Goal: Task Accomplishment & Management: Use online tool/utility

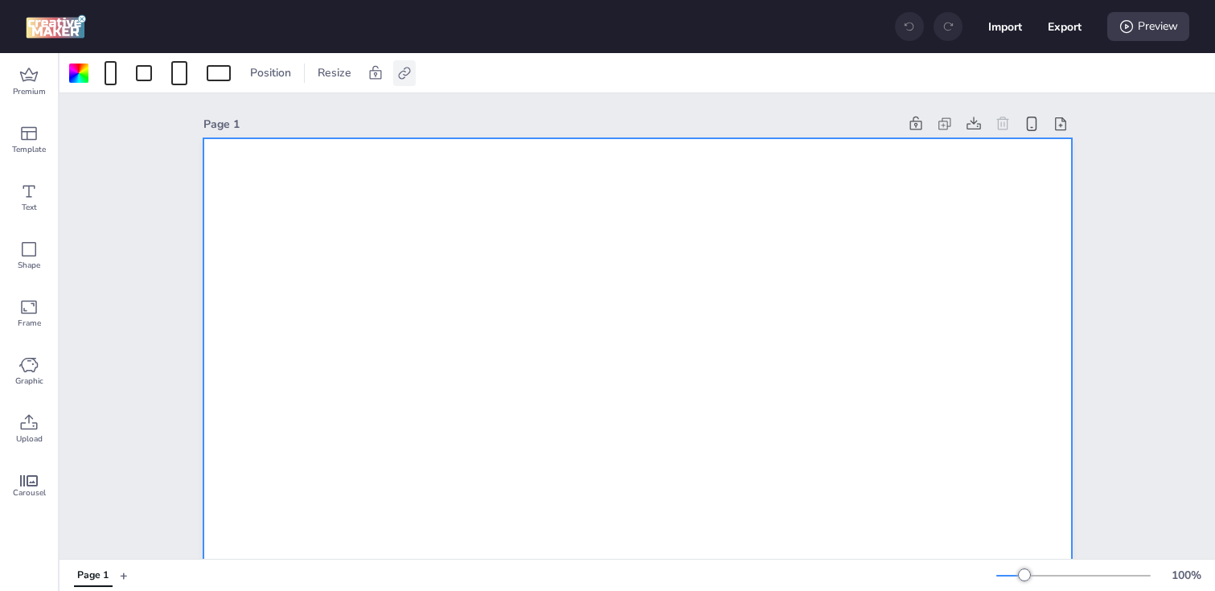
click at [404, 81] on div at bounding box center [404, 73] width 23 height 26
click at [257, 113] on span "Activate hyperlink" at bounding box center [299, 113] width 89 height 17
click at [244, 115] on input "Activate hyperlink" at bounding box center [239, 120] width 10 height 10
checkbox input "true"
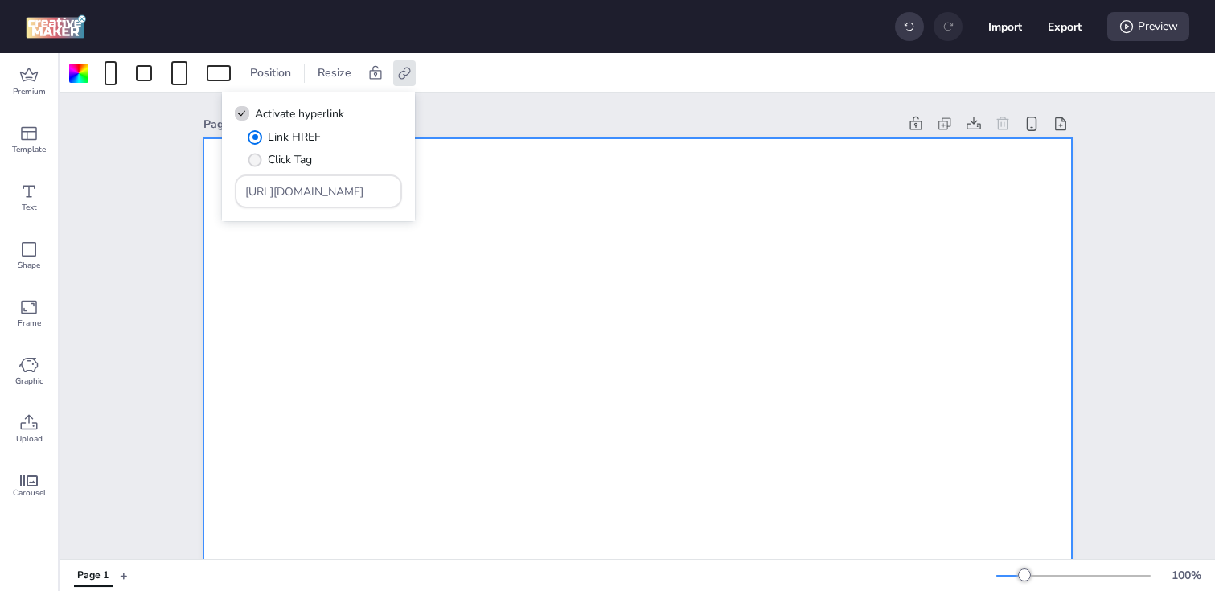
click at [259, 159] on span "" at bounding box center [255, 160] width 14 height 14
click at [257, 161] on input "Click Tag" at bounding box center [252, 166] width 10 height 10
radio input "true"
drag, startPoint x: 356, startPoint y: 192, endPoint x: 142, endPoint y: 192, distance: 213.9
click at [142, 192] on body "Import Export Preview Premium Template Text Shape Frame Graphic Upload Carousel…" at bounding box center [607, 295] width 1215 height 591
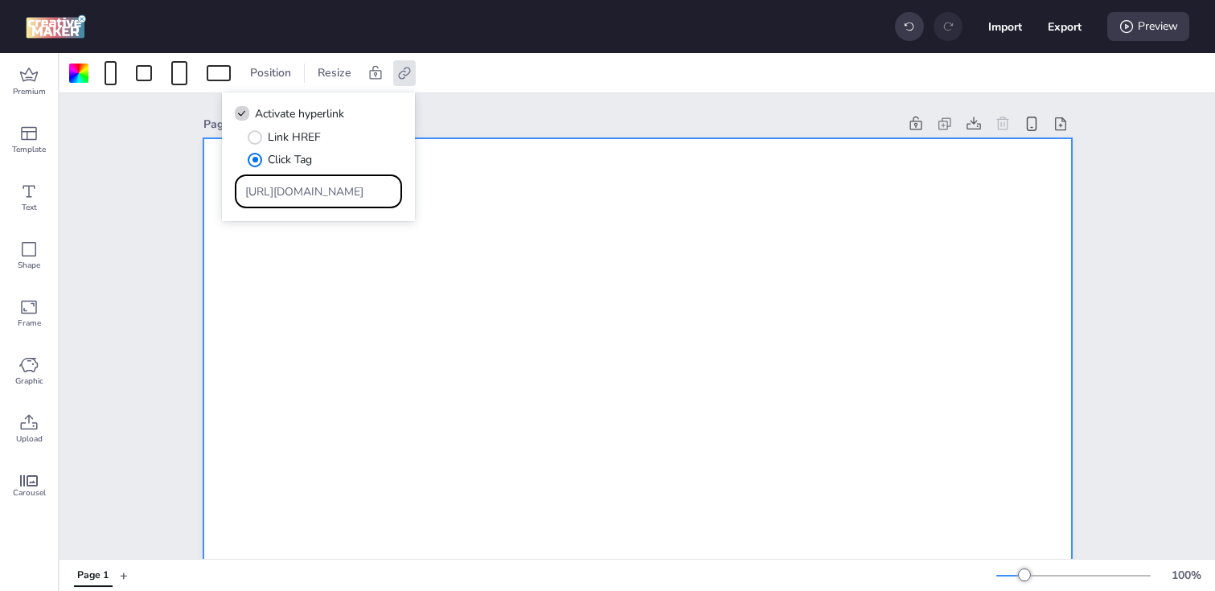
paste input "[DOMAIN_NAME][URL]"
type input "[URL][DOMAIN_NAME]"
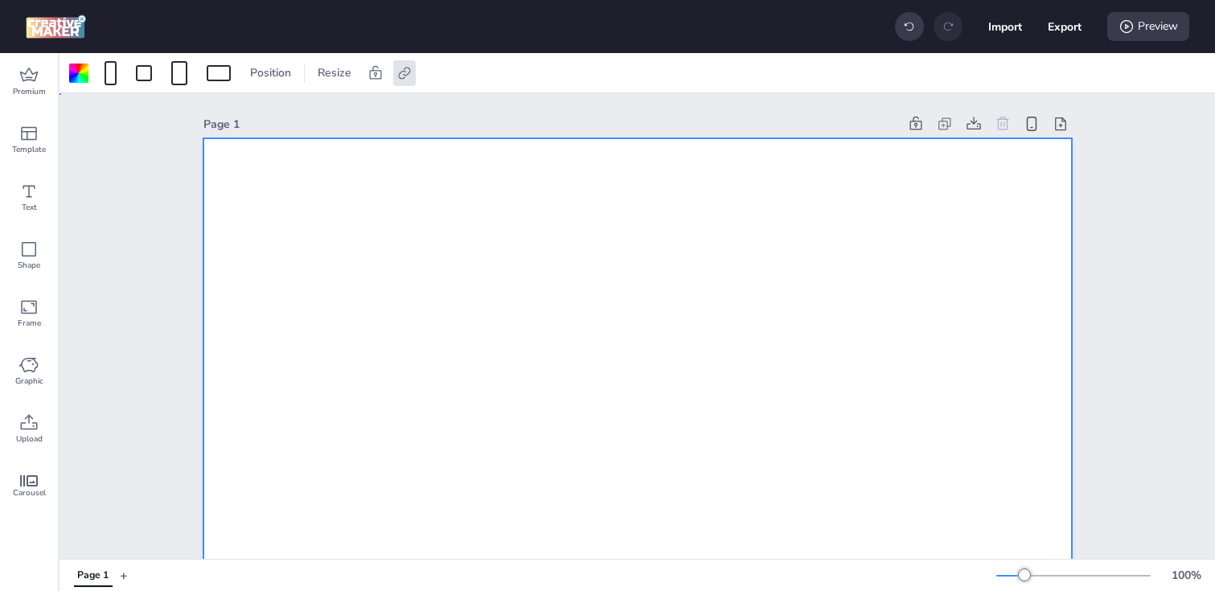
click at [80, 76] on div at bounding box center [78, 73] width 19 height 19
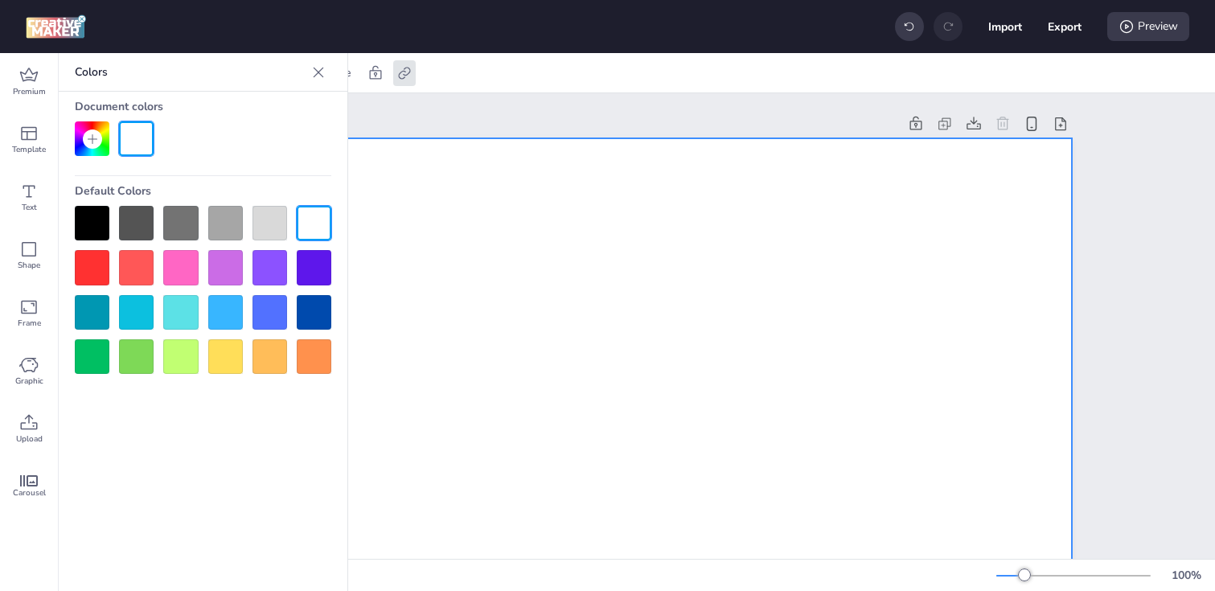
click at [103, 224] on div at bounding box center [92, 223] width 35 height 35
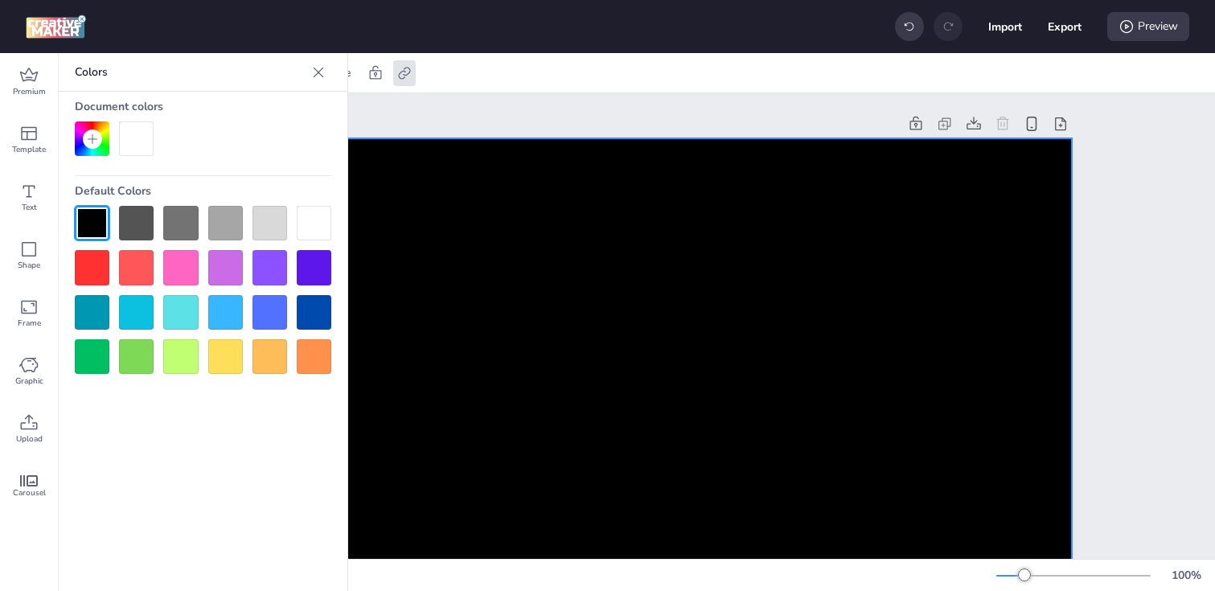
click at [314, 77] on icon at bounding box center [318, 72] width 16 height 16
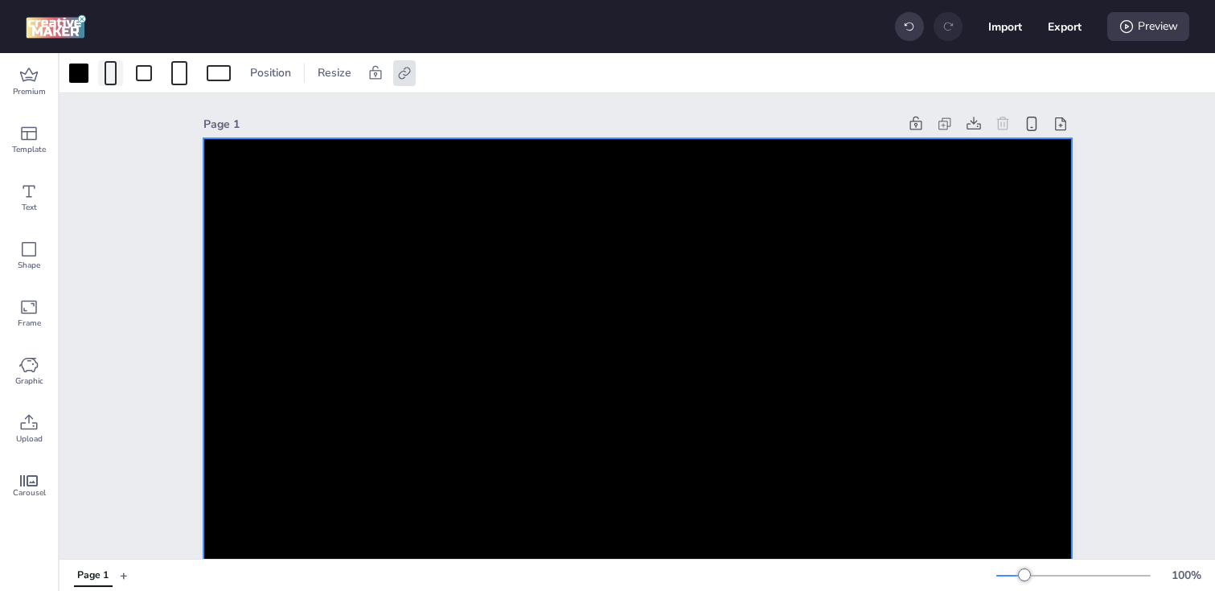
click at [115, 75] on div at bounding box center [111, 73] width 12 height 24
click at [88, 152] on button "1080 x 1920 px" at bounding box center [102, 140] width 80 height 23
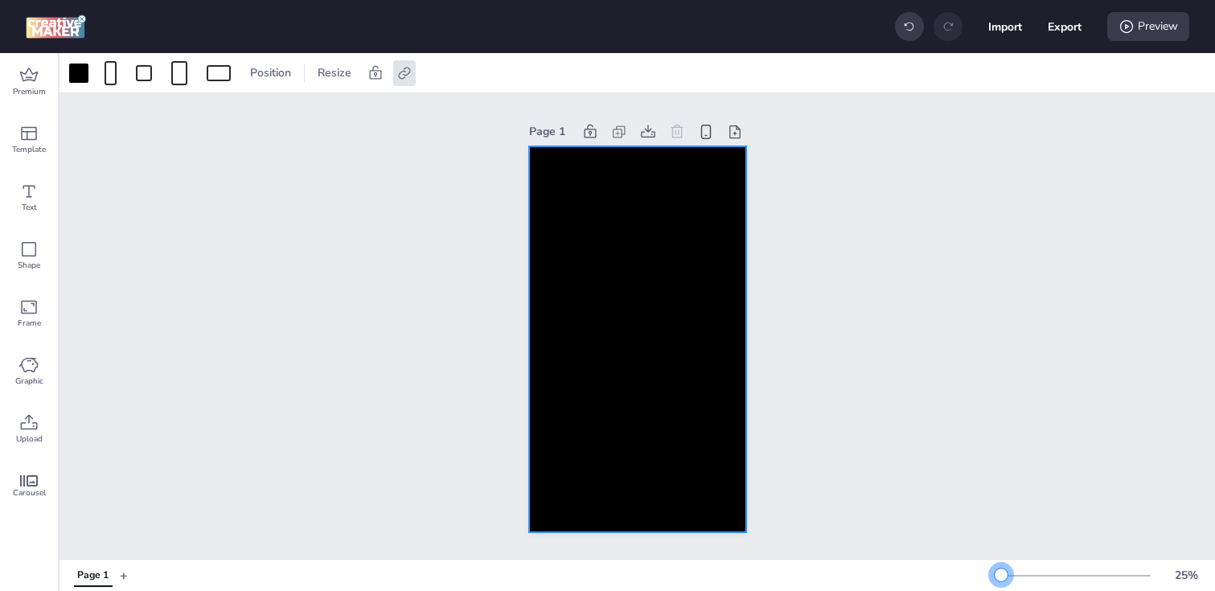
click at [1001, 580] on div at bounding box center [1001, 574] width 13 height 13
click at [18, 420] on div "Upload" at bounding box center [29, 429] width 58 height 58
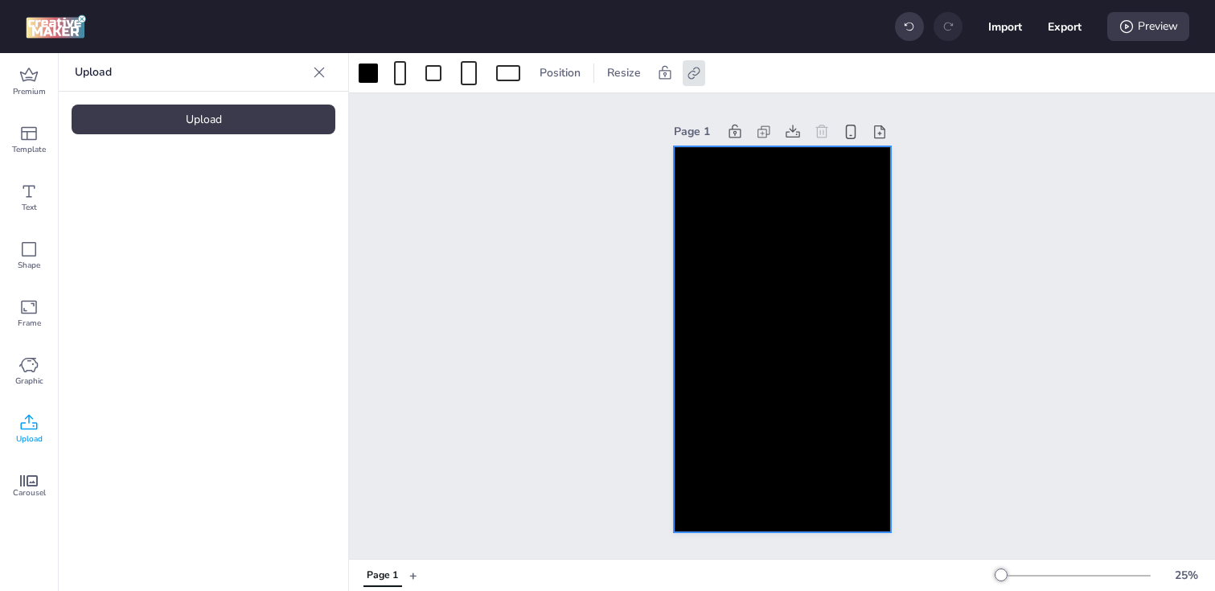
click at [170, 109] on div "Upload" at bounding box center [204, 120] width 264 height 30
click at [136, 243] on video at bounding box center [136, 224] width 129 height 64
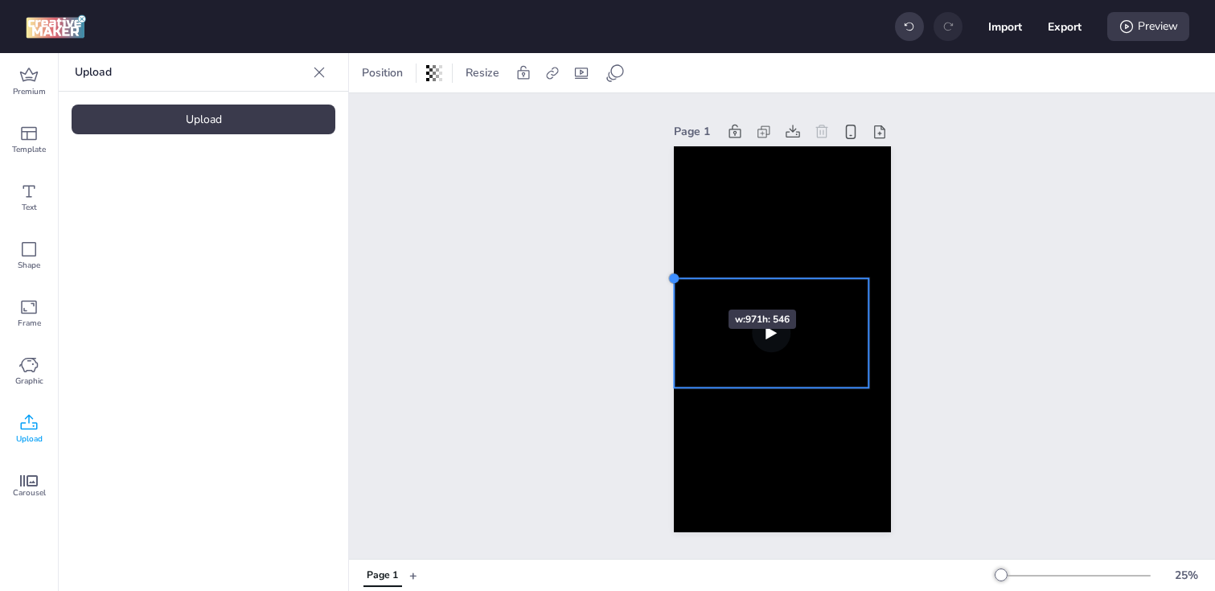
drag, startPoint x: 698, startPoint y: 293, endPoint x: 680, endPoint y: 281, distance: 21.4
click at [680, 281] on div at bounding box center [782, 339] width 217 height 386
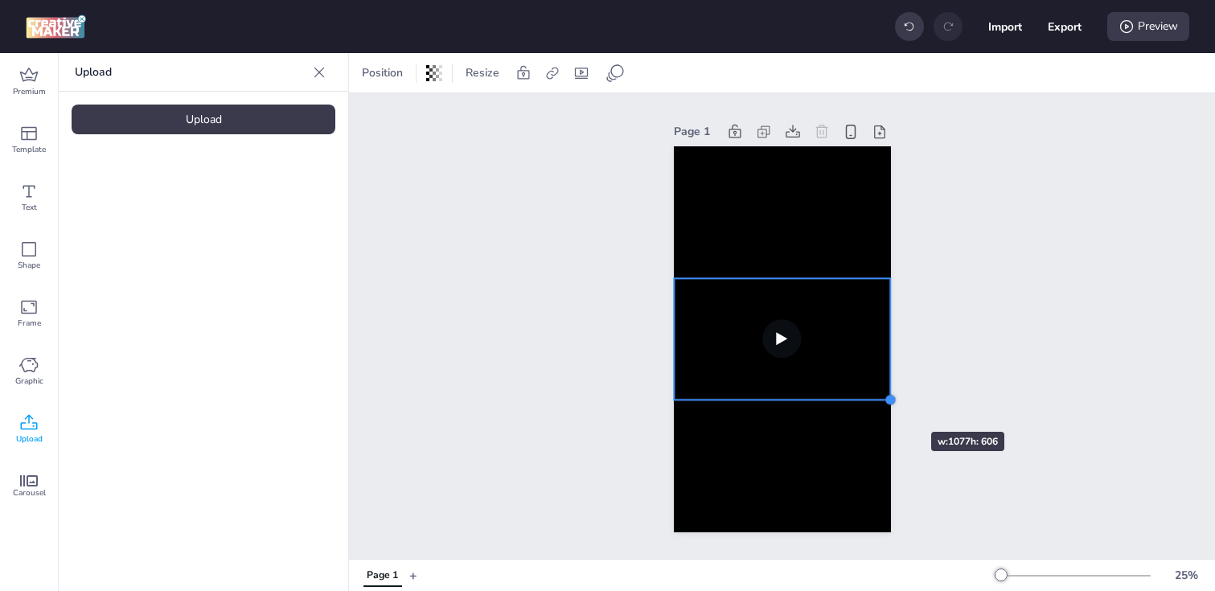
drag, startPoint x: 868, startPoint y: 391, endPoint x: 883, endPoint y: 403, distance: 18.8
click at [883, 403] on div at bounding box center [782, 339] width 217 height 386
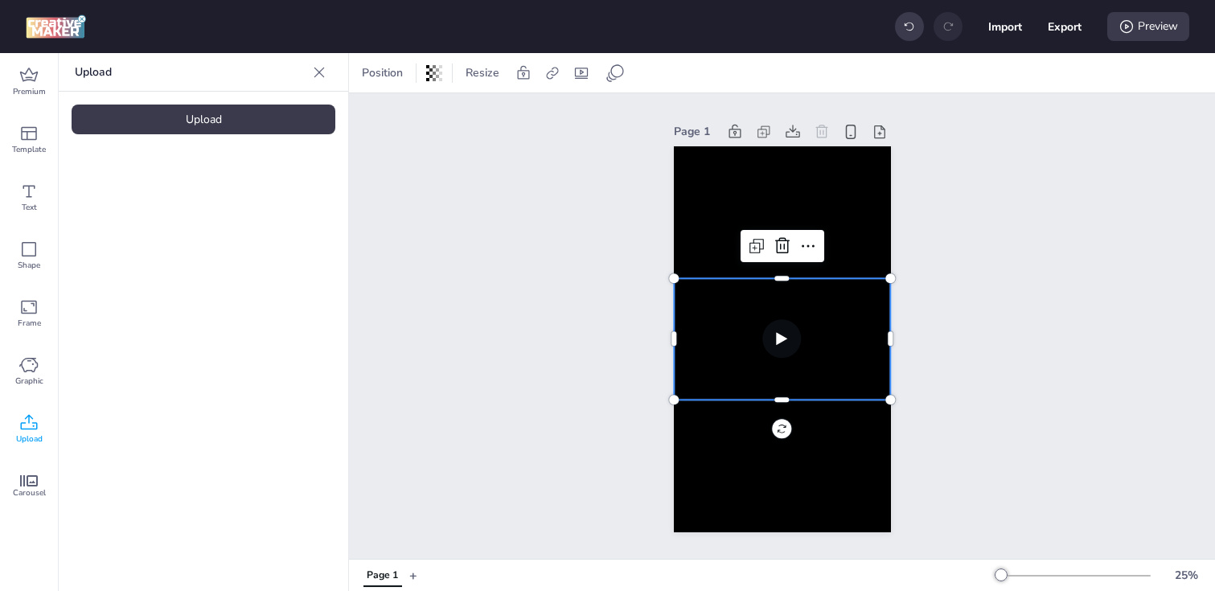
click at [567, 379] on div "Page 1" at bounding box center [782, 326] width 866 height 466
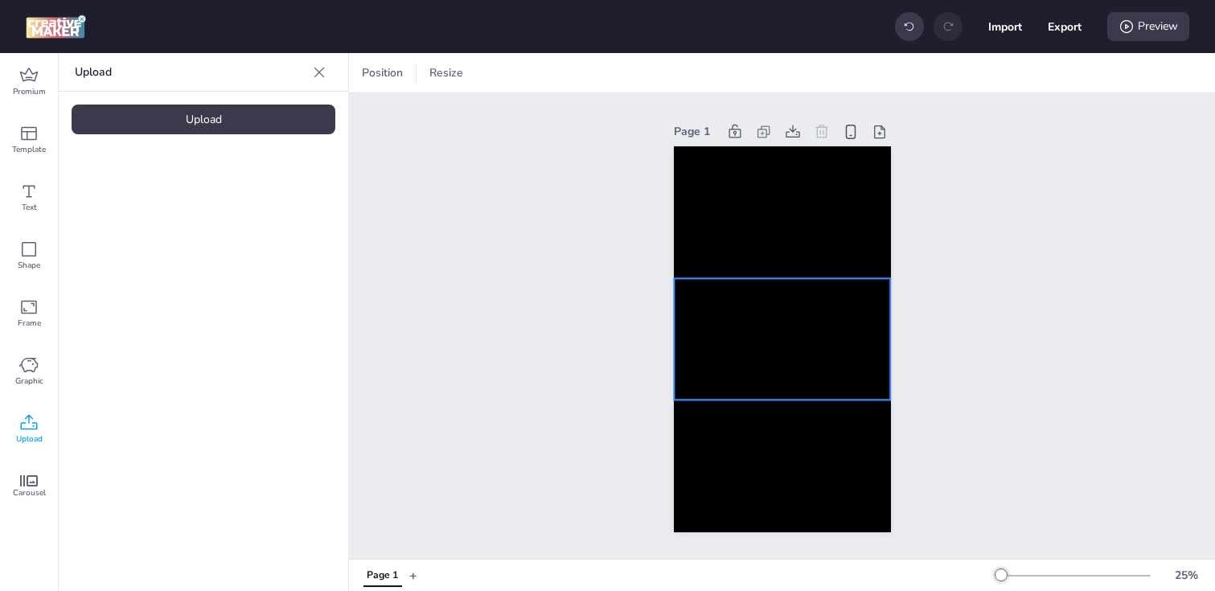
click at [707, 354] on video at bounding box center [782, 338] width 216 height 121
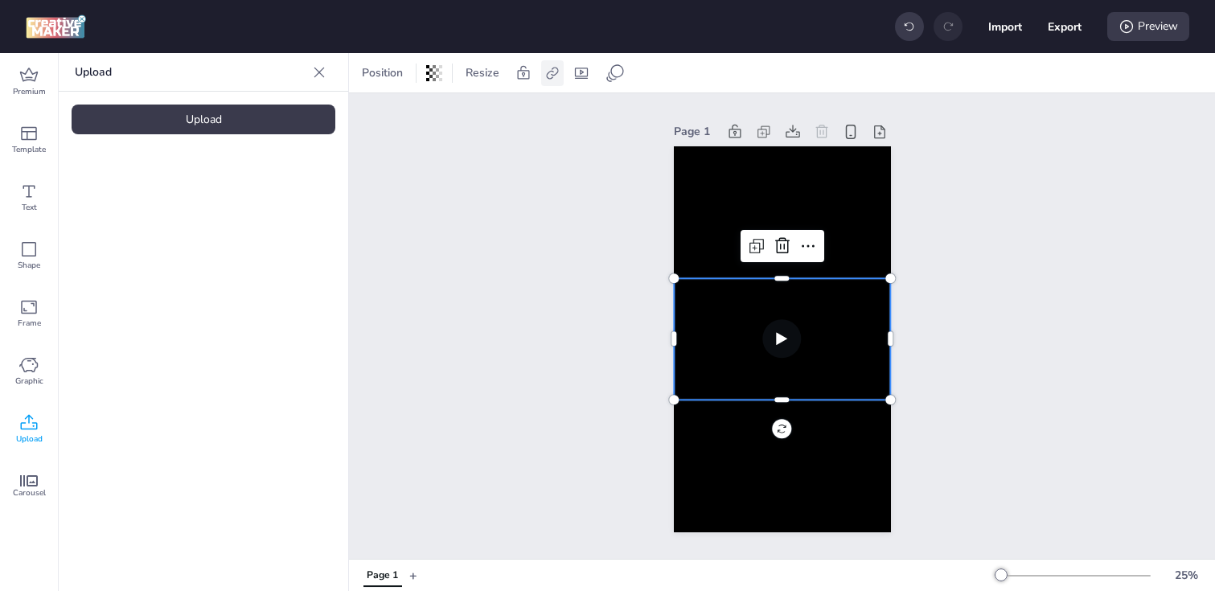
click at [552, 77] on icon at bounding box center [552, 73] width 12 height 12
click at [470, 114] on span "Activate hyperlink" at bounding box center [447, 113] width 89 height 17
click at [392, 115] on input "Activate hyperlink" at bounding box center [387, 120] width 10 height 10
checkbox input "true"
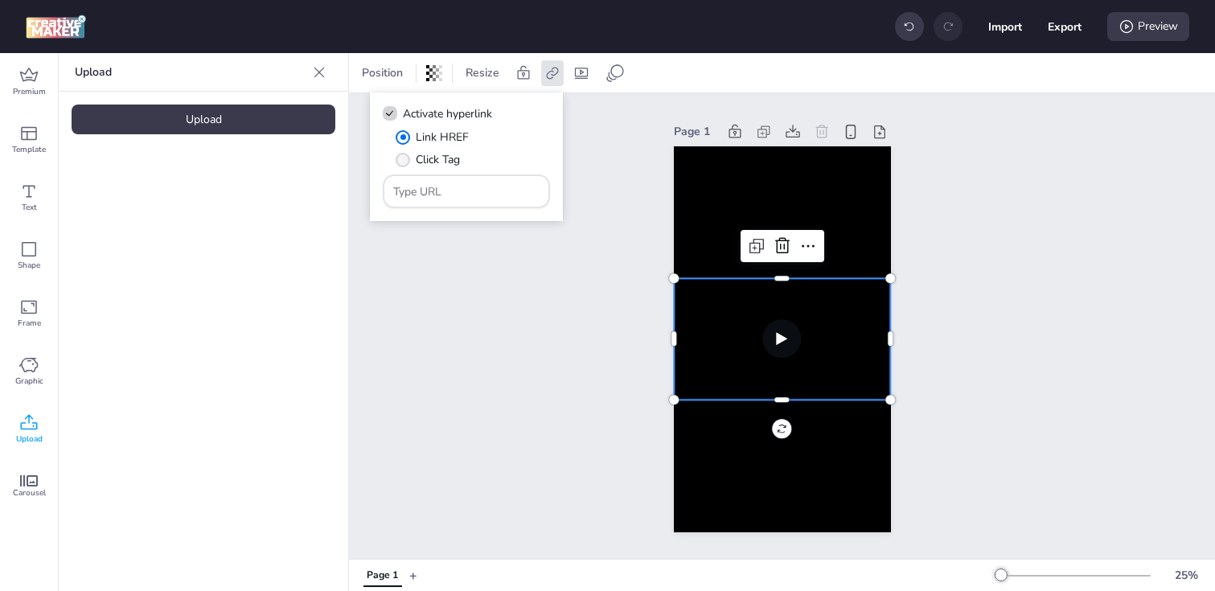
click at [427, 156] on span "Click Tag" at bounding box center [438, 159] width 44 height 17
click at [405, 161] on input "Click Tag" at bounding box center [400, 166] width 10 height 10
radio input "true"
click at [447, 183] on input "Type URL" at bounding box center [466, 191] width 147 height 17
paste input "[URL][DOMAIN_NAME]"
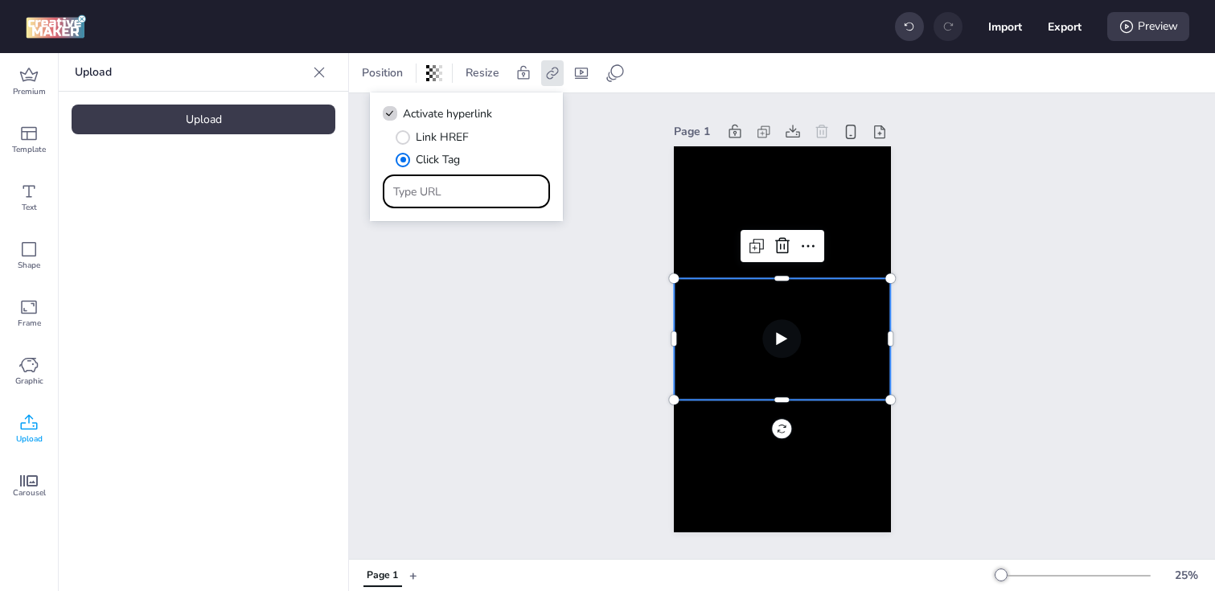
type input "[URL][DOMAIN_NAME]"
click at [474, 325] on div "Page 1" at bounding box center [782, 326] width 866 height 466
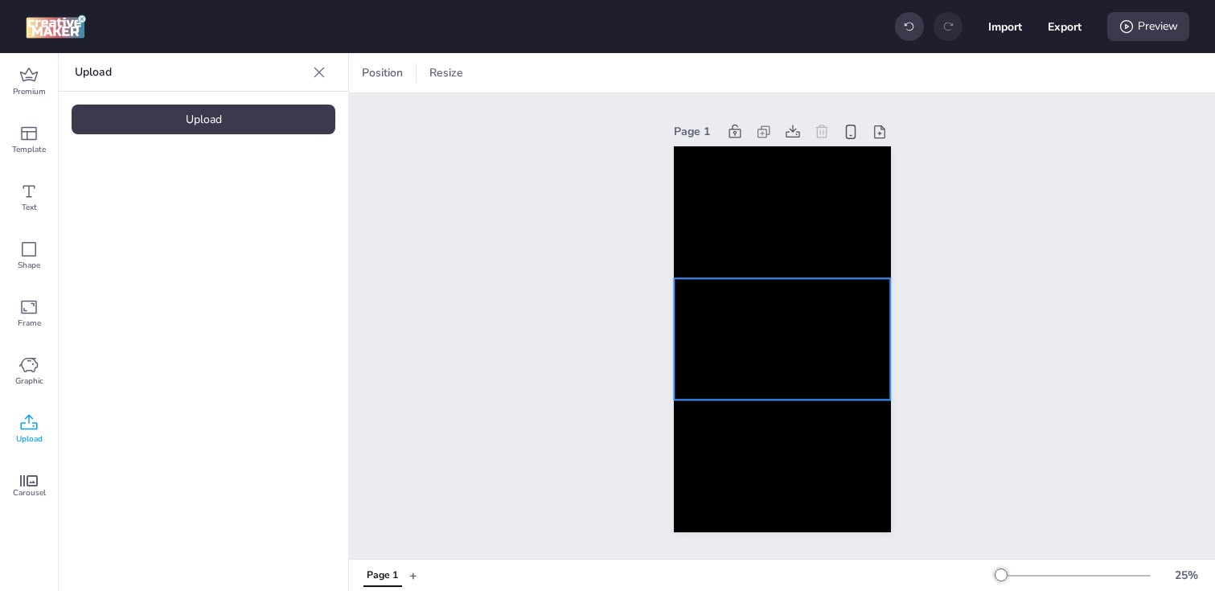
click at [728, 299] on video at bounding box center [782, 338] width 216 height 121
click at [750, 358] on video at bounding box center [782, 338] width 216 height 121
click at [590, 347] on div "Page 1" at bounding box center [782, 326] width 866 height 466
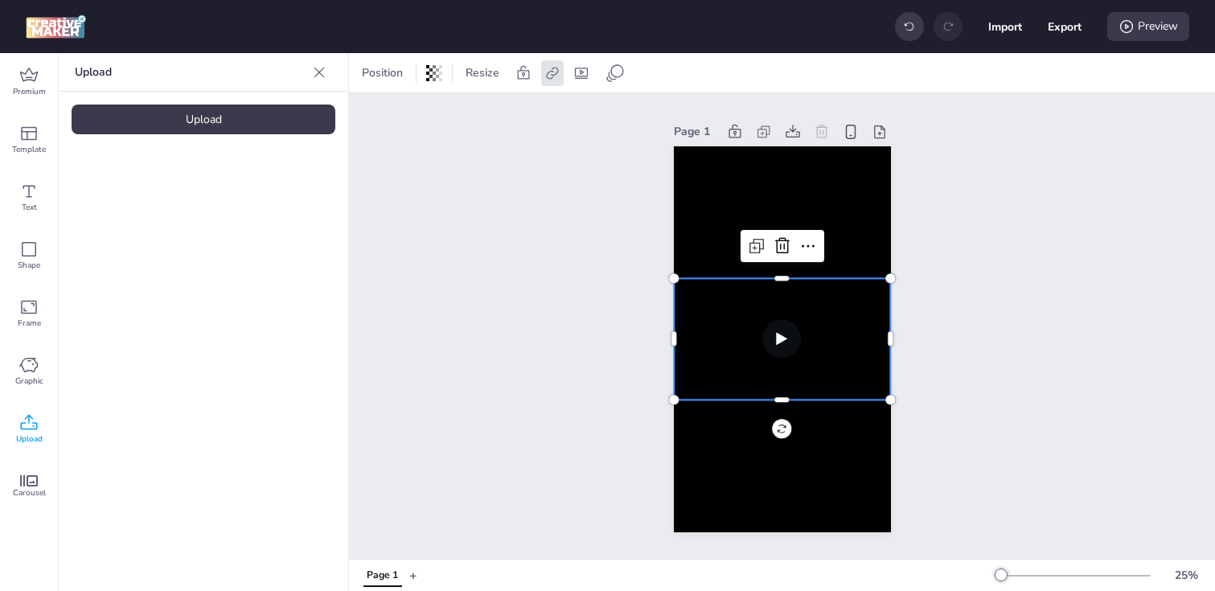
click at [707, 347] on video at bounding box center [782, 338] width 216 height 121
click at [553, 79] on icon at bounding box center [552, 73] width 16 height 16
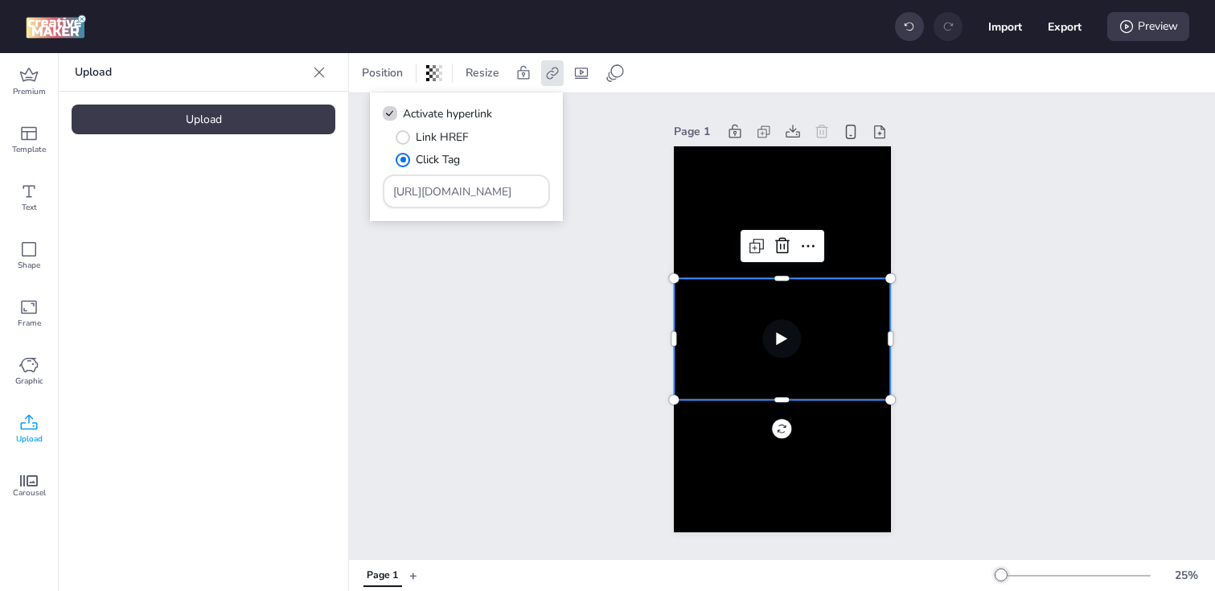
click at [601, 178] on div "Page 1" at bounding box center [782, 326] width 866 height 466
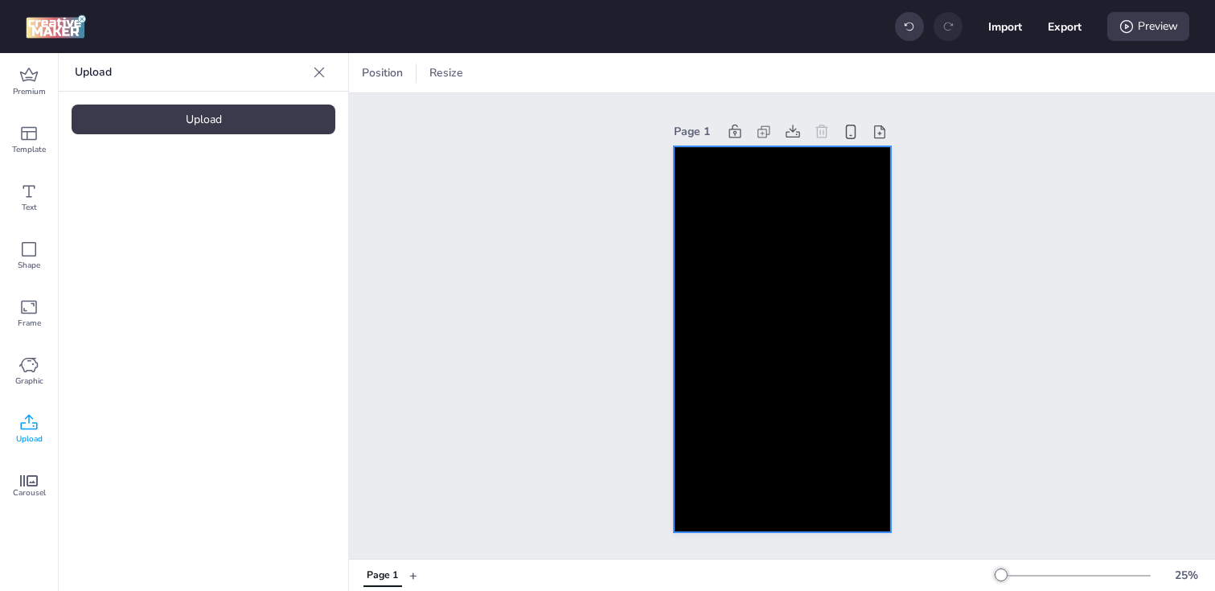
click at [772, 216] on div at bounding box center [782, 339] width 217 height 386
click at [699, 80] on div at bounding box center [694, 73] width 23 height 26
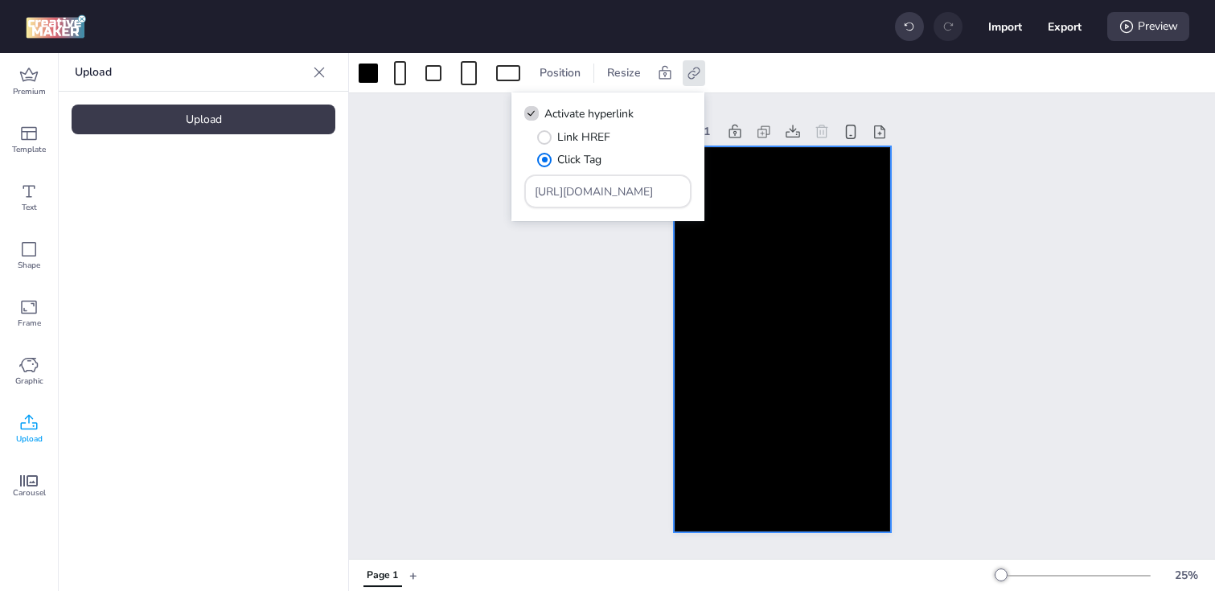
click at [482, 276] on div "Page 1" at bounding box center [782, 326] width 866 height 466
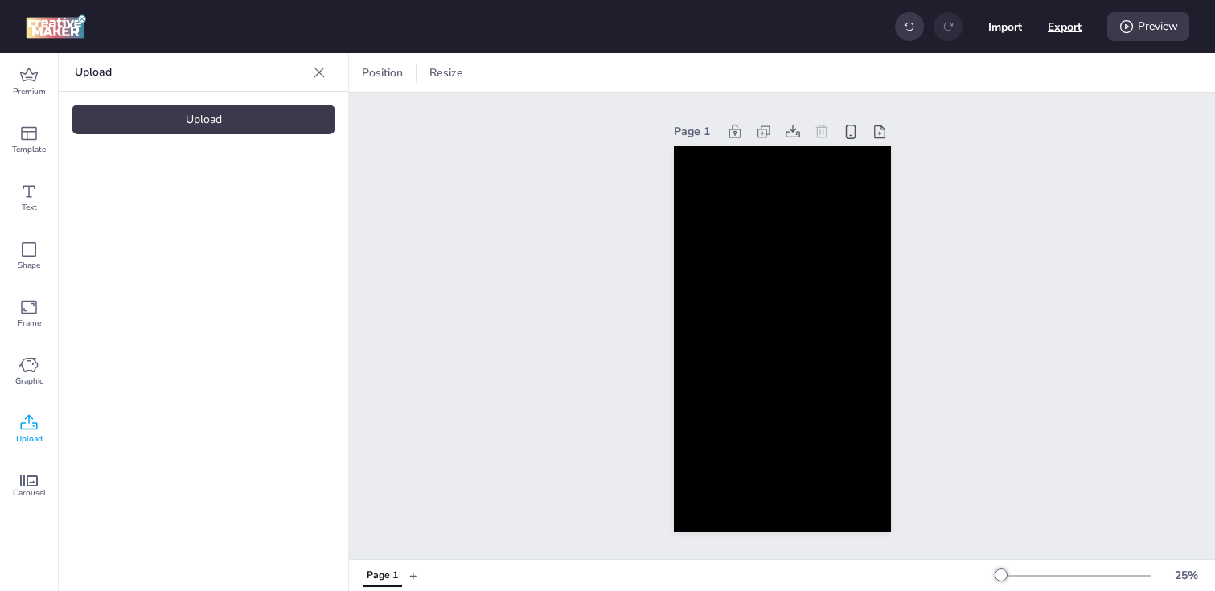
click at [1057, 23] on button "Export" at bounding box center [1065, 27] width 34 height 34
select select "html"
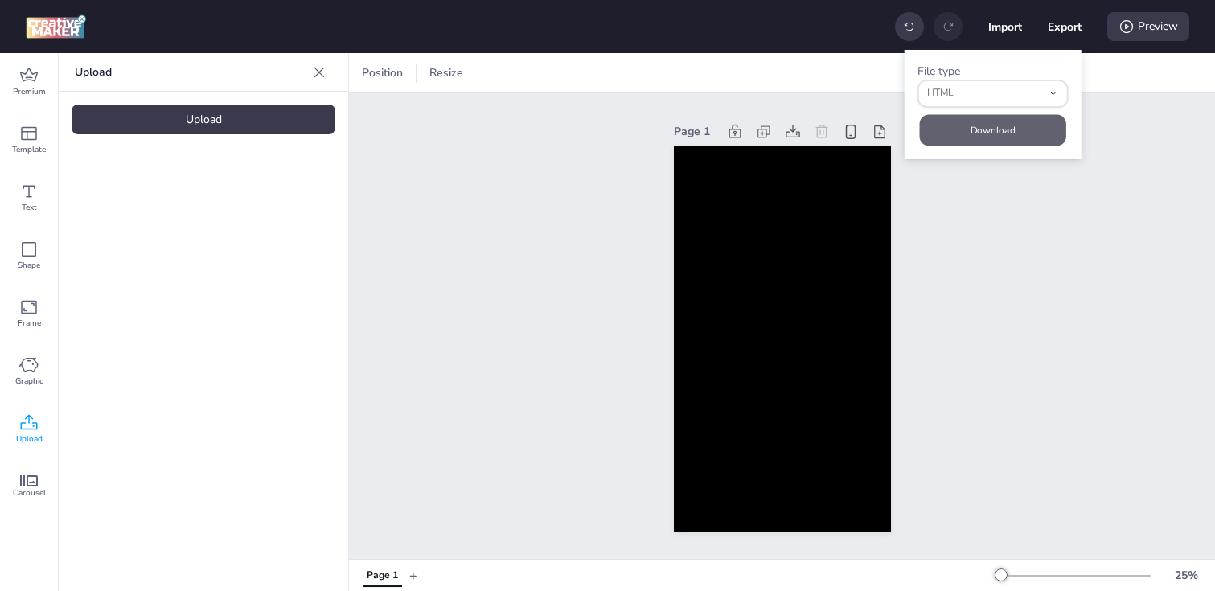
click at [978, 134] on button "Download" at bounding box center [993, 129] width 146 height 31
